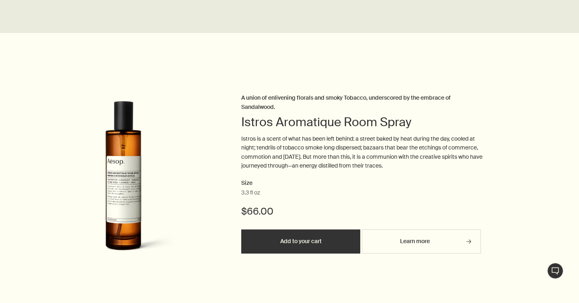
scroll to position [652, 0]
